Goal: Check status: Check status

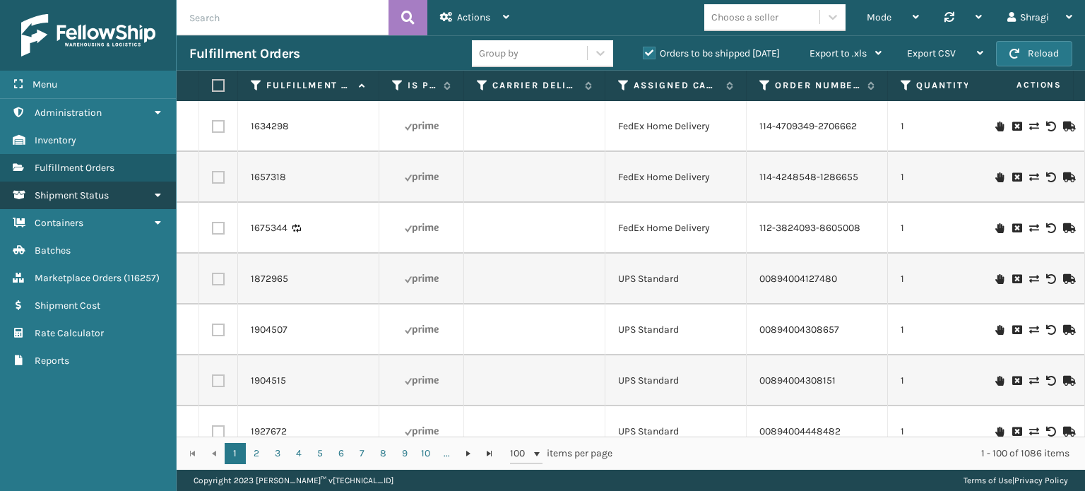
click at [107, 198] on span "Shipment Status" at bounding box center [72, 195] width 74 height 12
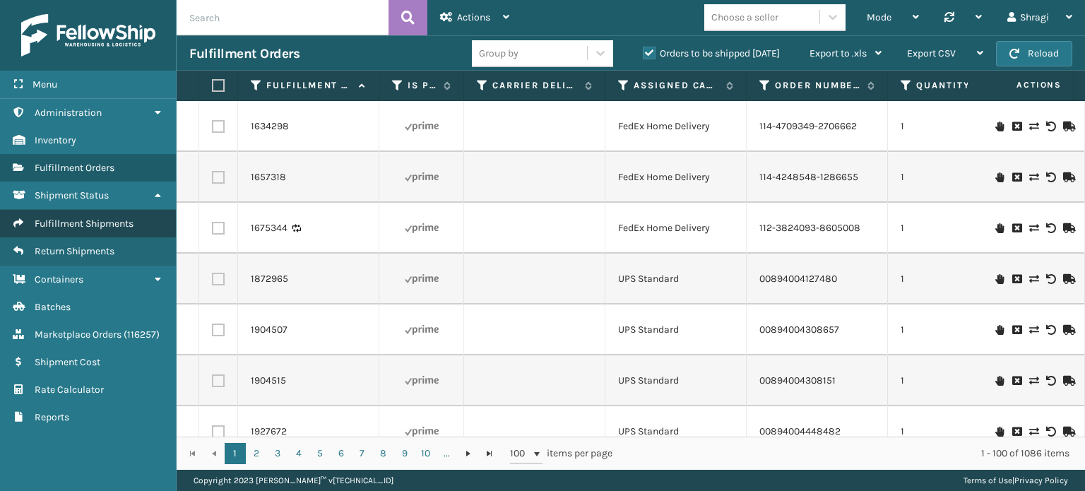
click at [110, 227] on span "Fulfillment Shipments" at bounding box center [84, 224] width 99 height 12
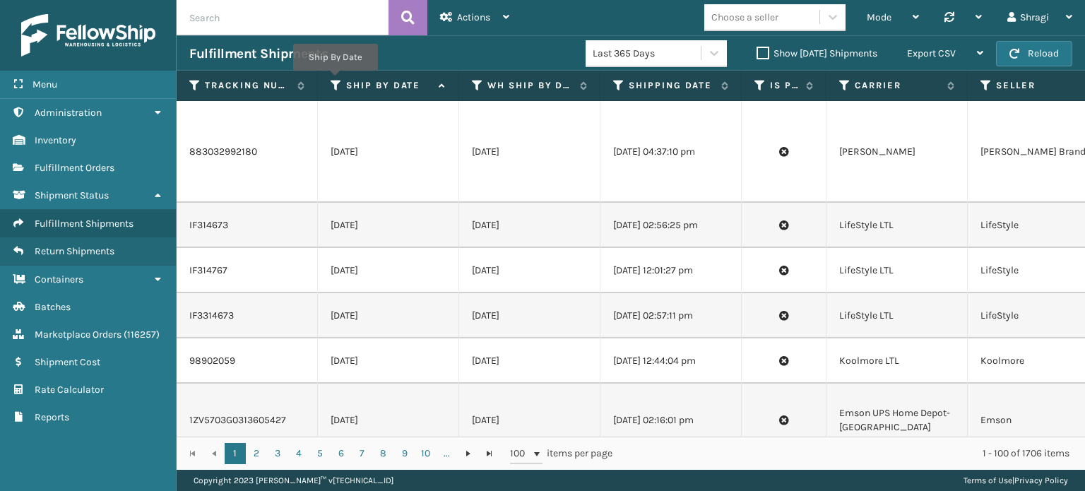
click at [335, 81] on icon at bounding box center [336, 85] width 11 height 13
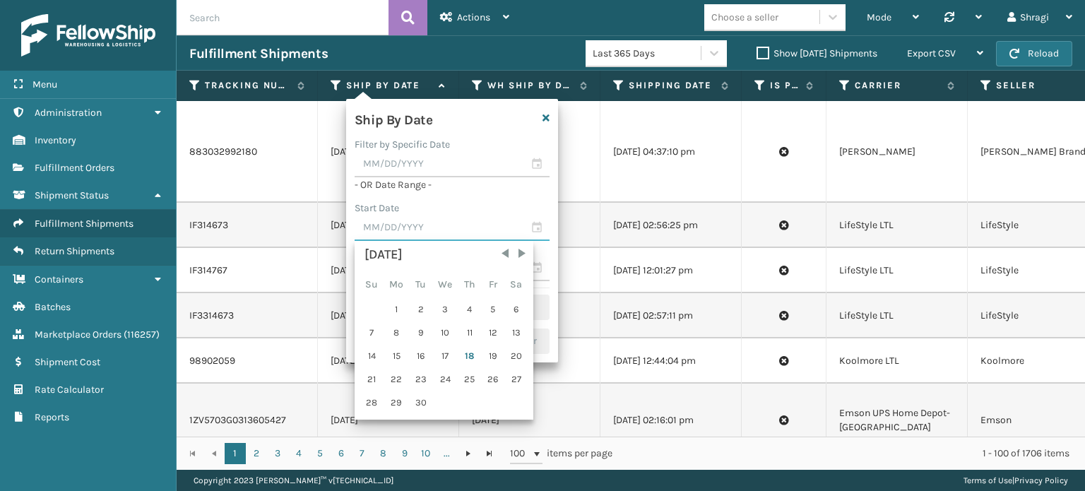
click at [433, 237] on input "text" at bounding box center [452, 227] width 195 height 25
click at [446, 361] on div "17" at bounding box center [445, 355] width 23 height 21
type input "[DATE]"
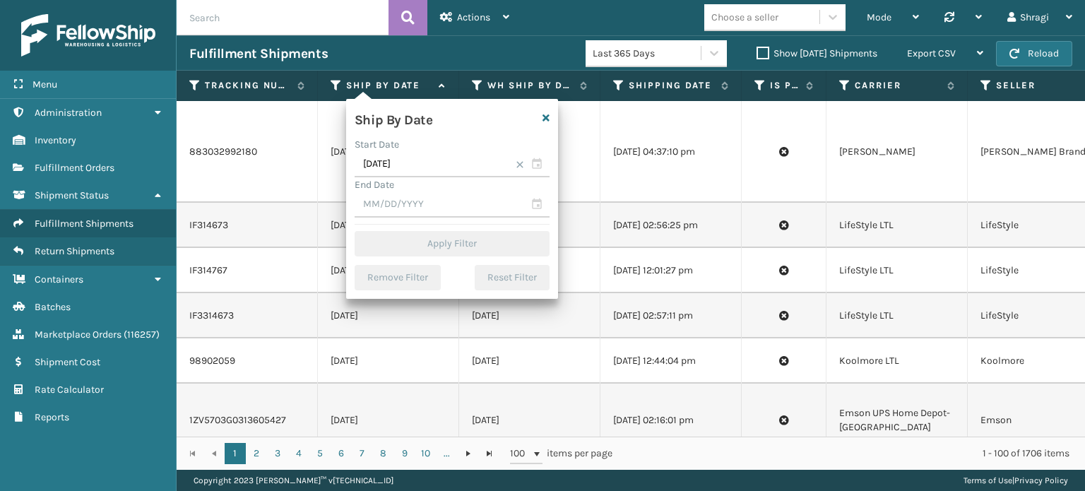
click at [412, 189] on div "End Date" at bounding box center [452, 184] width 195 height 15
click at [413, 195] on input "text" at bounding box center [452, 204] width 195 height 25
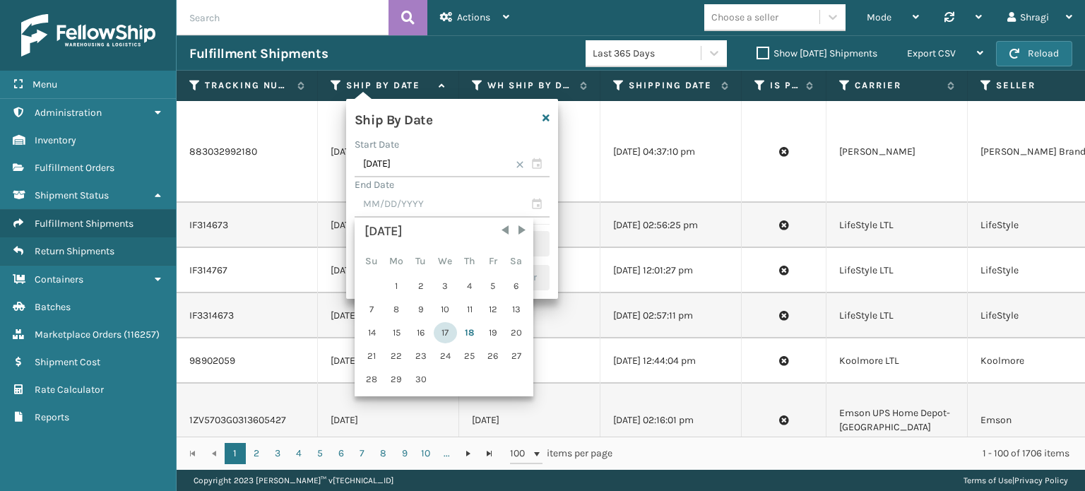
click at [444, 330] on div "17" at bounding box center [445, 332] width 23 height 21
type input "[DATE]"
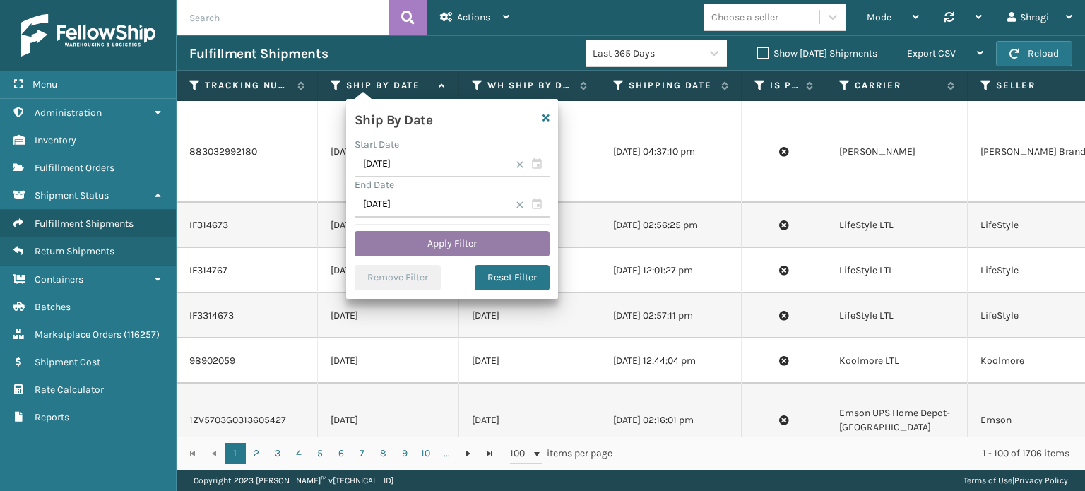
click at [427, 243] on button "Apply Filter" at bounding box center [452, 243] width 195 height 25
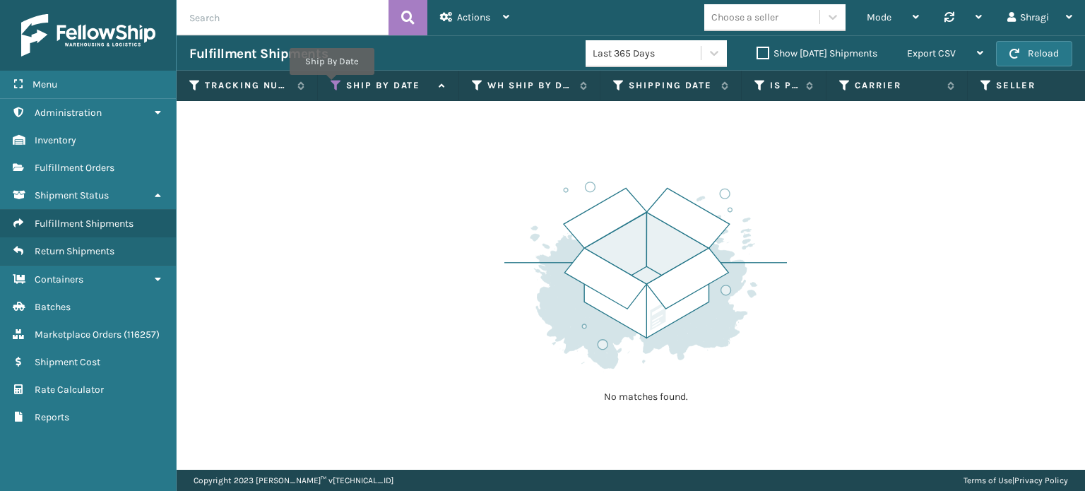
click at [331, 85] on icon at bounding box center [336, 85] width 11 height 13
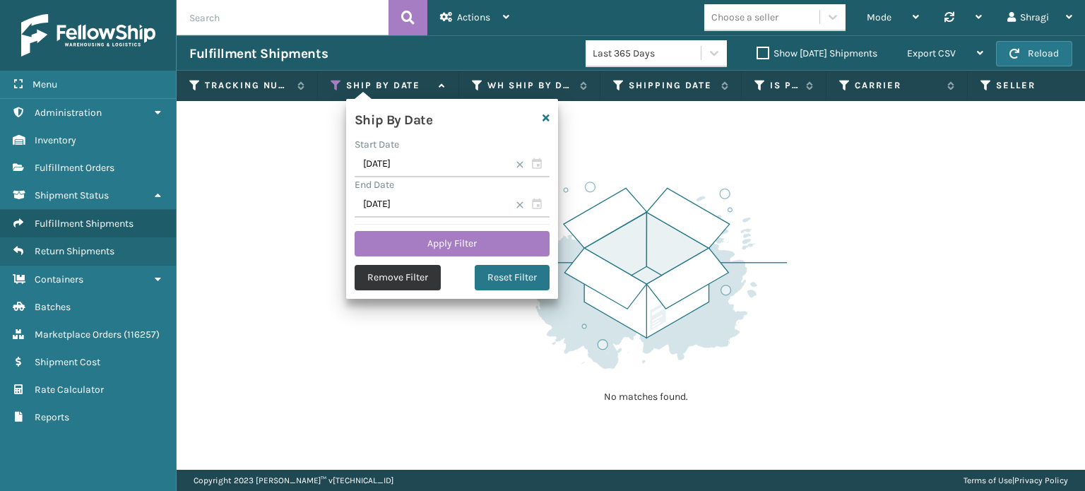
click at [384, 279] on button "Remove Filter" at bounding box center [398, 277] width 86 height 25
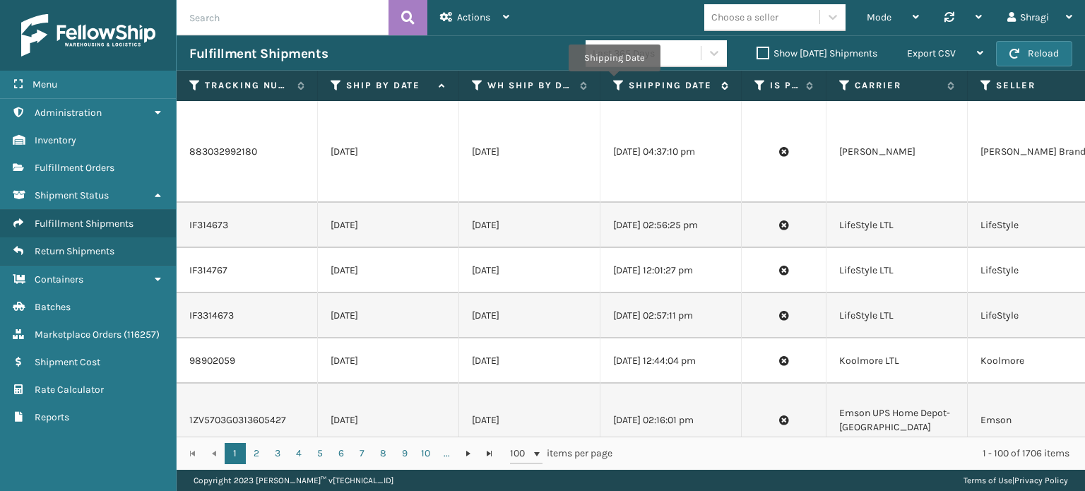
click at [614, 81] on icon at bounding box center [618, 85] width 11 height 13
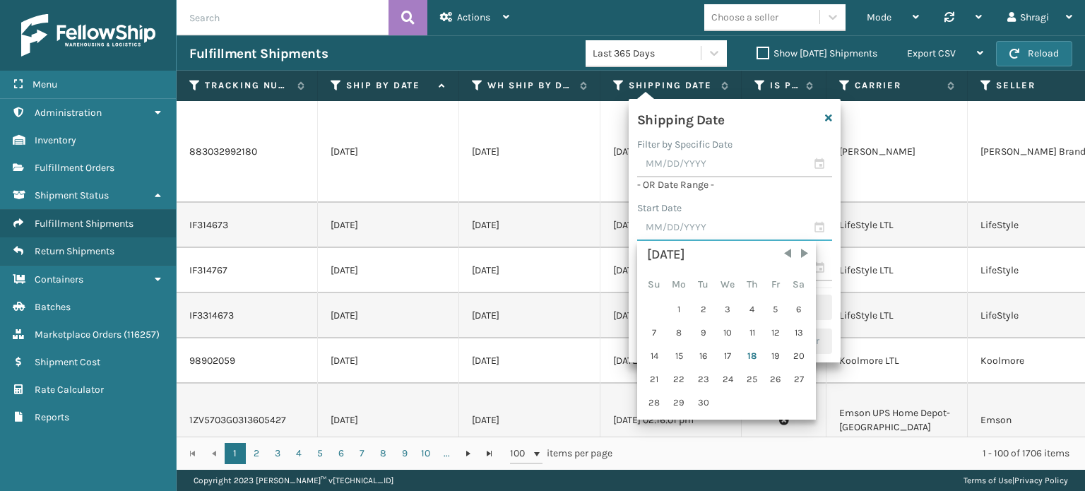
click at [679, 230] on input "text" at bounding box center [734, 227] width 195 height 25
click at [734, 350] on div "17" at bounding box center [727, 355] width 23 height 21
type input "[DATE]"
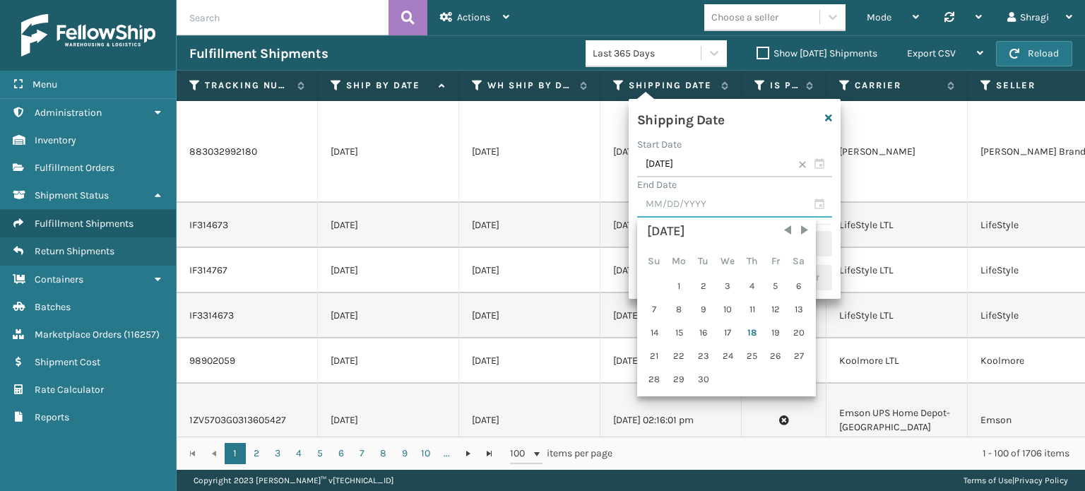
click at [679, 210] on input "text" at bounding box center [734, 204] width 195 height 25
click at [732, 332] on div "17" at bounding box center [727, 332] width 23 height 21
type input "[DATE]"
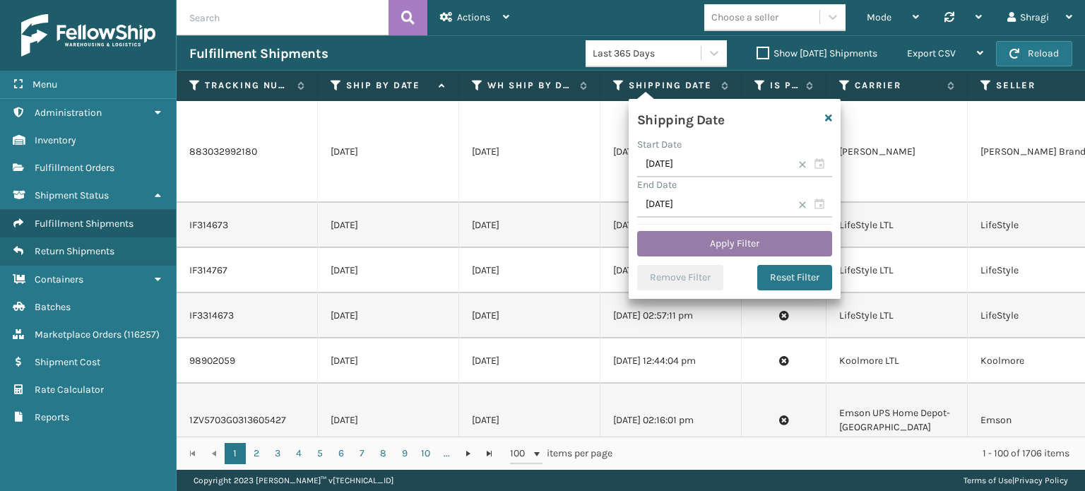
click at [713, 239] on button "Apply Filter" at bounding box center [734, 243] width 195 height 25
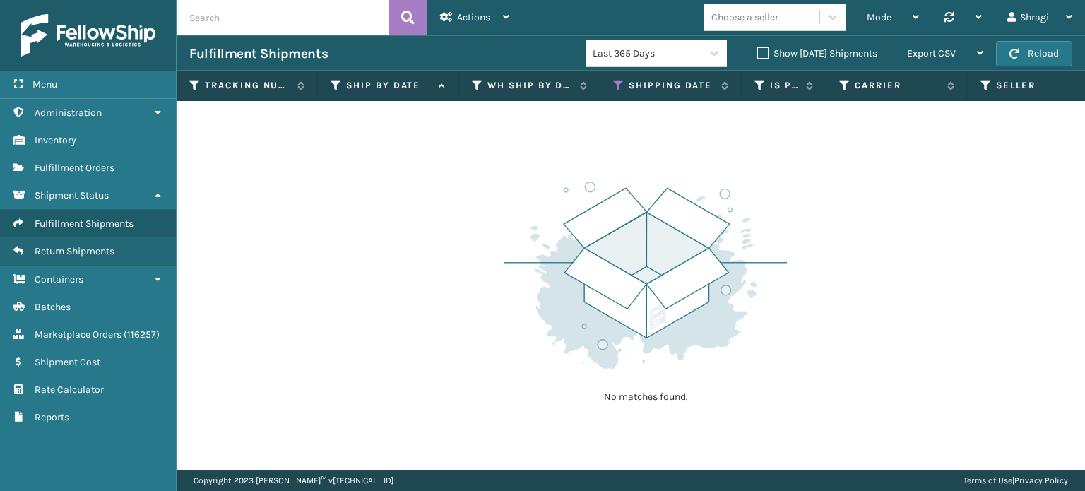
click at [756, 50] on label "Show [DATE] Shipments" at bounding box center [816, 53] width 121 height 12
click at [756, 50] on input "Show [DATE] Shipments" at bounding box center [756, 49] width 1 height 9
click at [756, 50] on label "Show [DATE] Shipments" at bounding box center [816, 53] width 121 height 12
click at [756, 50] on input "Show [DATE] Shipments" at bounding box center [756, 49] width 1 height 9
